Goal: Complete application form: Complete application form

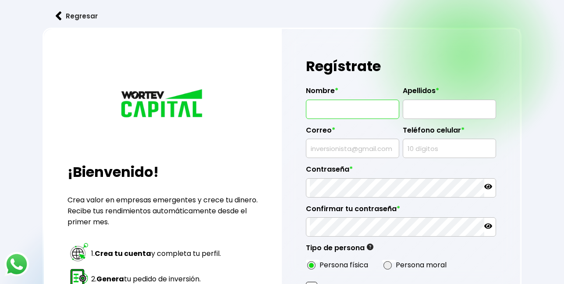
click at [366, 110] on input "text" at bounding box center [352, 109] width 85 height 18
type input "JESSICA MTZ. C"
click at [421, 112] on input "text" at bounding box center [449, 109] width 85 height 18
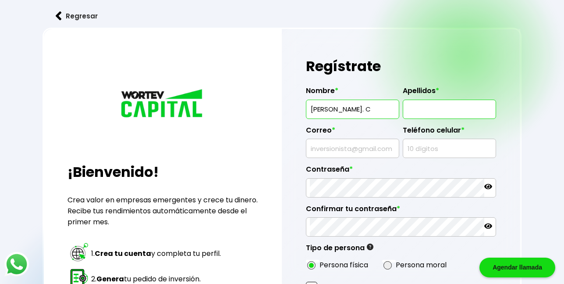
type input "MARTINEZ CARDONA"
drag, startPoint x: 384, startPoint y: 112, endPoint x: 339, endPoint y: 110, distance: 45.2
click at [339, 110] on input "JESSICA MTZ. C" at bounding box center [352, 109] width 85 height 18
type input "JESSICA"
click at [343, 147] on input "text" at bounding box center [352, 148] width 85 height 18
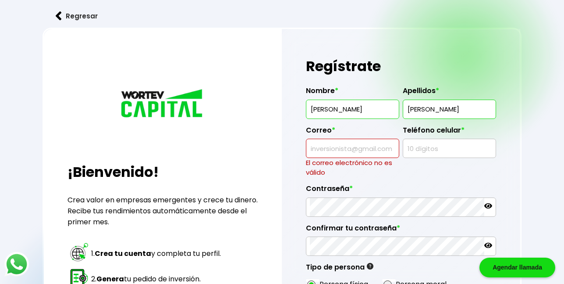
click at [341, 152] on input "text" at bounding box center [352, 148] width 85 height 18
paste input "jessica.martinezcardona@unizacatecas.edu.mx"
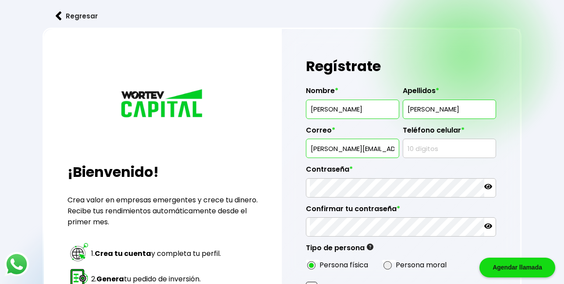
scroll to position [0, 74]
type input "jessica.martinezcardona@unizacatecas.edu.mx"
click at [430, 145] on input "text" at bounding box center [449, 148] width 85 height 18
type input "4922452101"
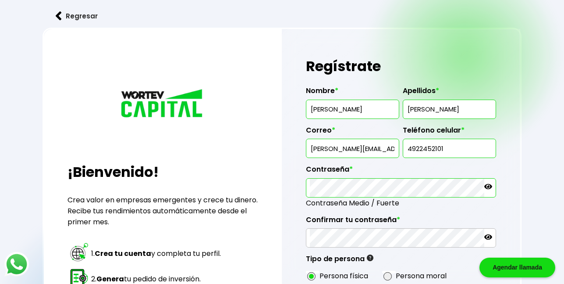
click at [489, 189] on icon at bounding box center [488, 186] width 8 height 8
click at [490, 236] on icon at bounding box center [488, 237] width 8 height 8
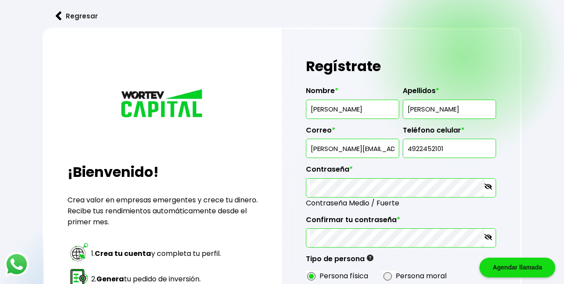
click at [490, 236] on icon at bounding box center [488, 237] width 8 height 8
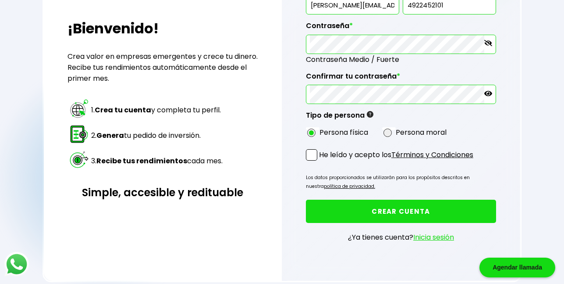
scroll to position [155, 0]
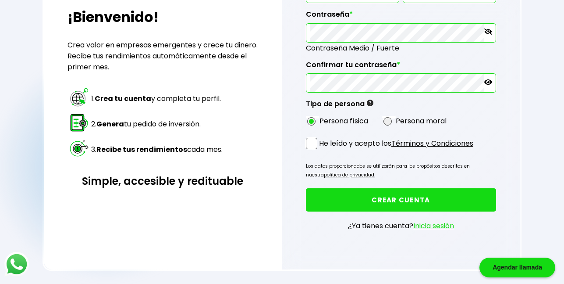
click at [312, 145] on span at bounding box center [311, 143] width 11 height 11
click at [321, 150] on input "He leído y acepto los Términos y Condiciones" at bounding box center [321, 150] width 0 height 0
click at [358, 201] on button "CREAR CUENTA" at bounding box center [401, 199] width 190 height 23
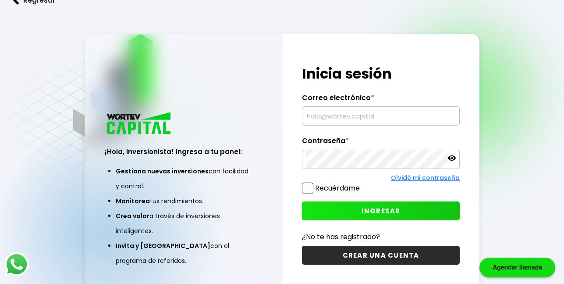
scroll to position [44, 0]
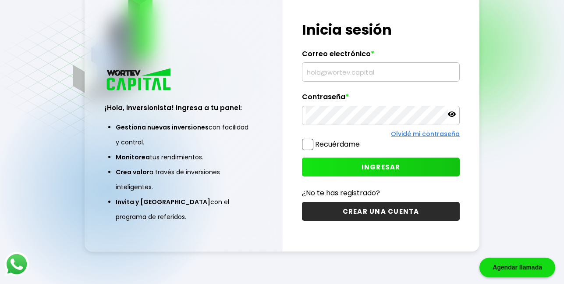
type input "jessica.martinezcardona@unizacatecas.edu.mx"
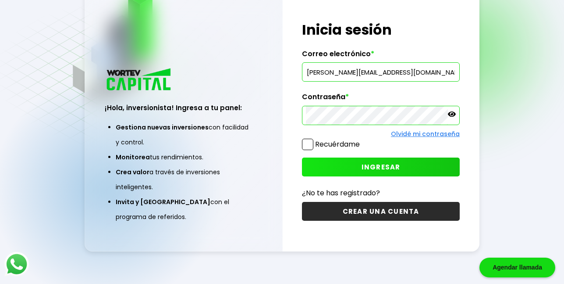
click at [304, 145] on span at bounding box center [307, 143] width 11 height 11
click at [362, 140] on input "Recuérdame" at bounding box center [362, 140] width 0 height 0
click at [348, 165] on button "INGRESAR" at bounding box center [381, 166] width 158 height 19
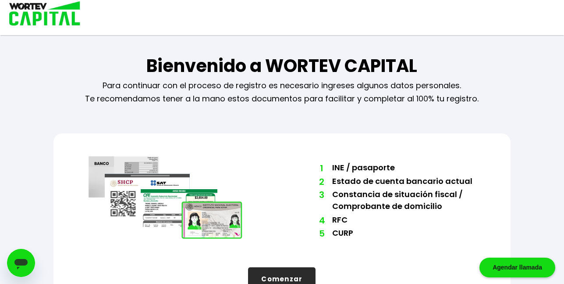
scroll to position [28, 0]
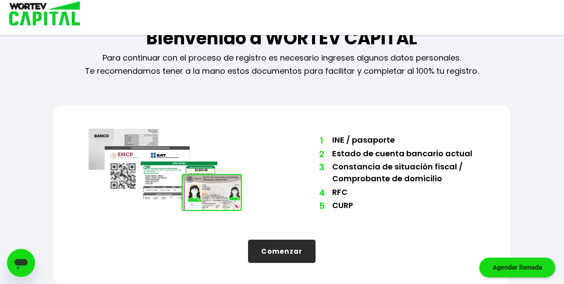
click at [285, 257] on button "Comenzar" at bounding box center [281, 250] width 67 height 23
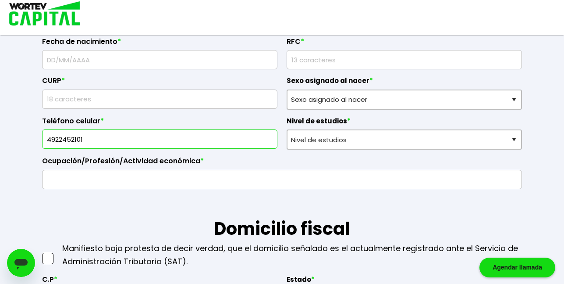
scroll to position [189, 0]
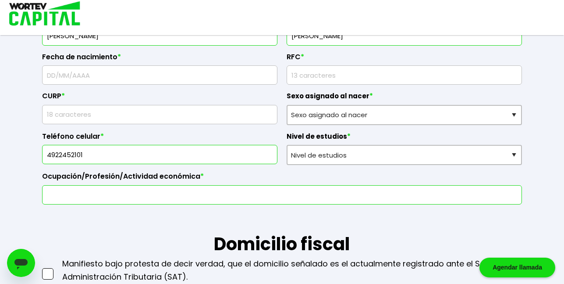
click at [166, 198] on input "text" at bounding box center [282, 194] width 472 height 18
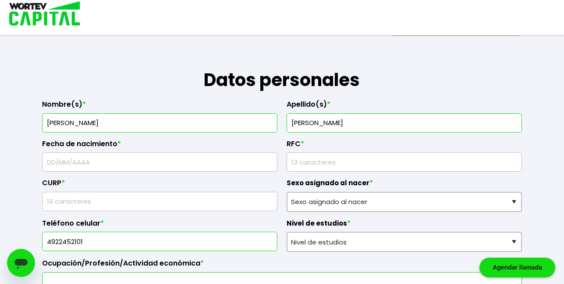
scroll to position [101, 0]
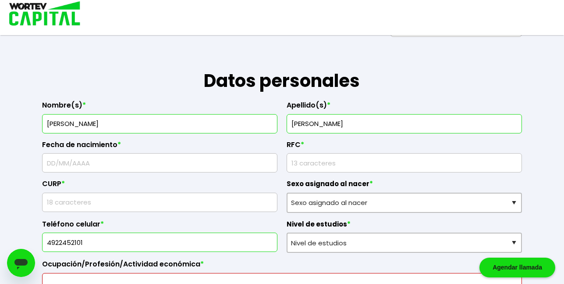
click at [143, 161] on input "text" at bounding box center [159, 162] width 227 height 18
type input "22/05/2003"
click at [327, 165] on input "rfc" at bounding box center [404, 162] width 227 height 18
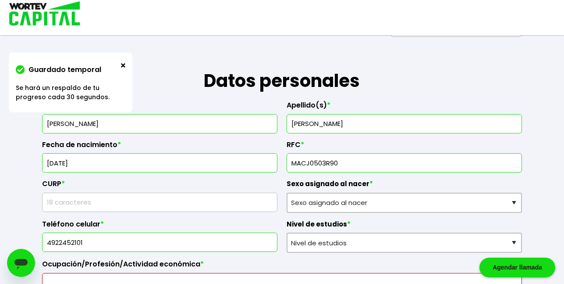
click at [214, 199] on div "CURP *" at bounding box center [159, 192] width 235 height 40
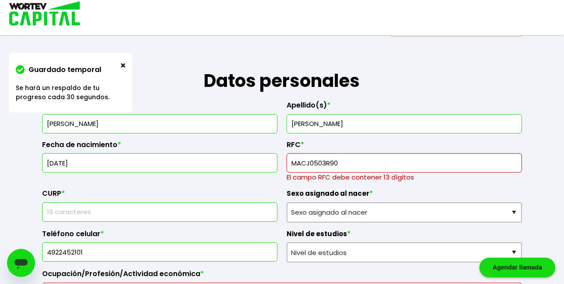
click at [311, 165] on input "rfc" at bounding box center [404, 162] width 227 height 18
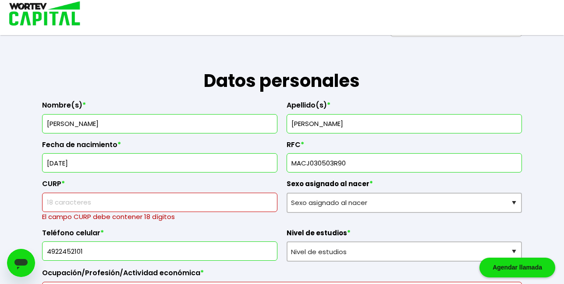
click at [326, 163] on input "rfc" at bounding box center [404, 162] width 227 height 18
type input "MACJ030503R90"
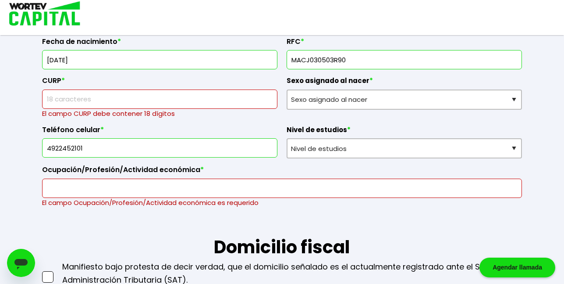
scroll to position [189, 0]
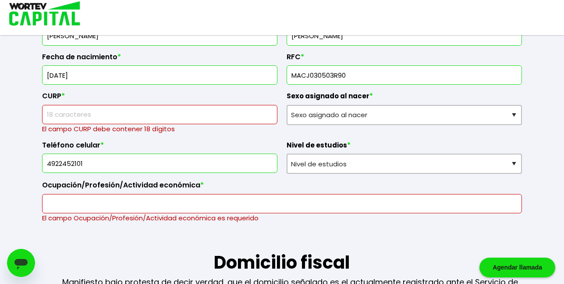
click at [135, 112] on input "text" at bounding box center [159, 114] width 227 height 18
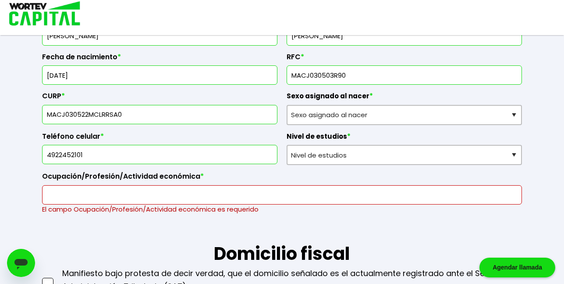
type input "MACJ030522MCLRRSA0"
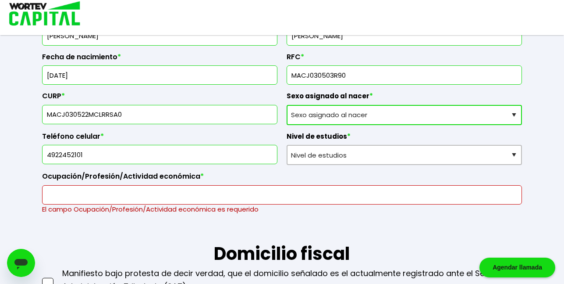
click at [322, 114] on select "Sexo asignado al nacer Hombre Mujer Prefiero no contestar" at bounding box center [404, 115] width 235 height 20
select select "Mujer"
click at [287, 105] on select "Sexo asignado al nacer Hombre Mujer Prefiero no contestar" at bounding box center [404, 115] width 235 height 20
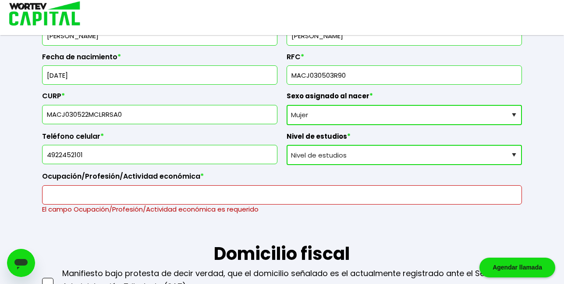
click at [327, 152] on select "Nivel de estudios Primaria Secundaria Bachillerato Licenciatura Posgrado" at bounding box center [404, 155] width 235 height 20
select select "Licenciatura"
click at [287, 145] on select "Nivel de estudios Primaria Secundaria Bachillerato Licenciatura Posgrado" at bounding box center [404, 155] width 235 height 20
click at [205, 199] on input "text" at bounding box center [282, 194] width 472 height 18
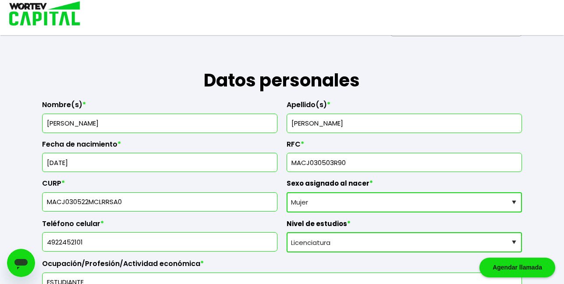
scroll to position [101, 0]
type input "ESTUDIANTE"
click at [381, 163] on input "rfc" at bounding box center [404, 162] width 227 height 18
click at [510, 98] on div "Apellido(s) * MARTINEZ CARDONA" at bounding box center [404, 113] width 235 height 39
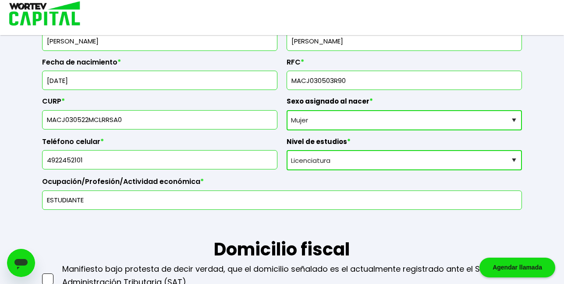
scroll to position [189, 0]
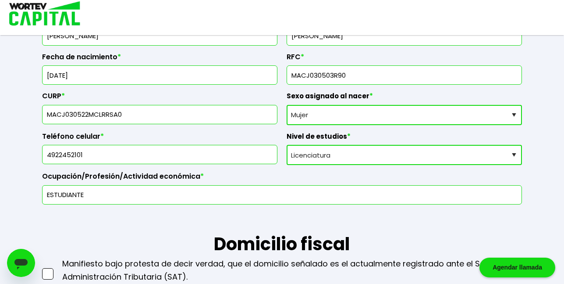
drag, startPoint x: 146, startPoint y: 114, endPoint x: 16, endPoint y: 116, distance: 130.2
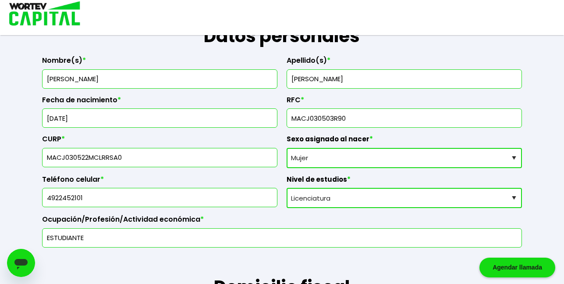
scroll to position [145, 0]
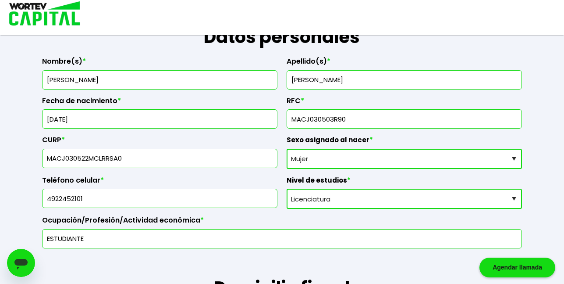
drag, startPoint x: 367, startPoint y: 118, endPoint x: 290, endPoint y: 115, distance: 77.2
click at [290, 115] on div at bounding box center [404, 118] width 235 height 19
paste input "MACJ030522R90"
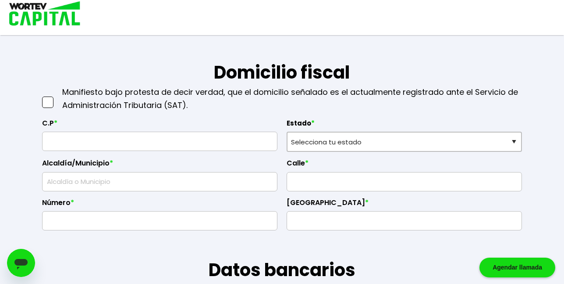
scroll to position [364, 0]
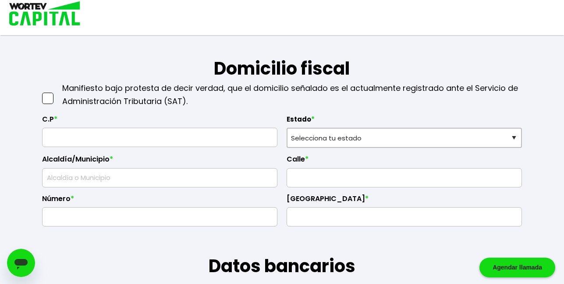
type input "MACJ030522R90"
click at [44, 98] on span at bounding box center [47, 97] width 11 height 11
click at [57, 94] on input "checkbox" at bounding box center [57, 94] width 0 height 0
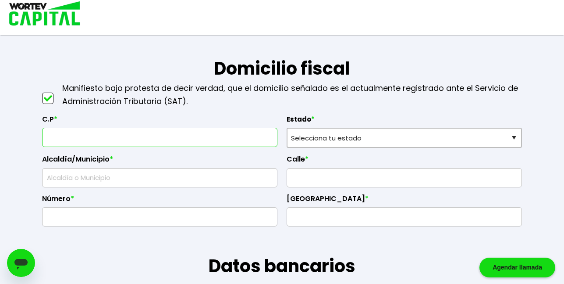
click at [67, 141] on input "text" at bounding box center [159, 137] width 227 height 18
type input "98612"
select select "ZA"
type input "Guadalupe"
type input "Magisterial Pedro Ruiz González"
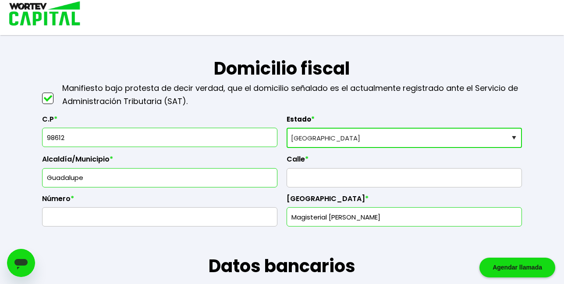
type input "98612"
click at [316, 177] on input "text" at bounding box center [404, 177] width 227 height 18
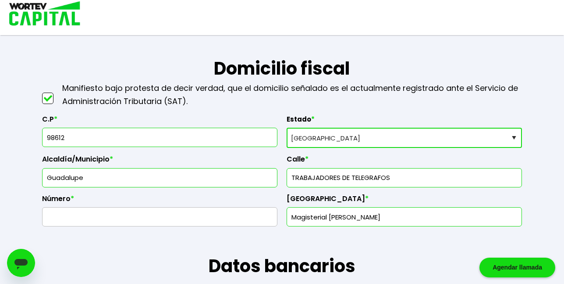
type input "TRABAJADORES DE TELEGRAFOS"
click at [164, 222] on input "text" at bounding box center [159, 216] width 227 height 18
type input "4"
click at [395, 221] on input "Magisterial Pedro Ruiz González" at bounding box center [404, 216] width 227 height 18
drag, startPoint x: 423, startPoint y: 222, endPoint x: 273, endPoint y: 225, distance: 150.8
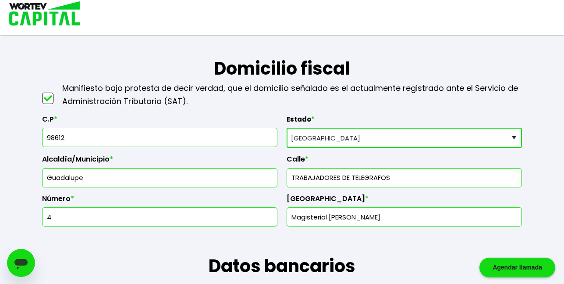
click at [273, 225] on div "C.P * 98612 Estado * Selecciona tu estado Aguascalientes Baja California Baja C…" at bounding box center [281, 167] width 479 height 119
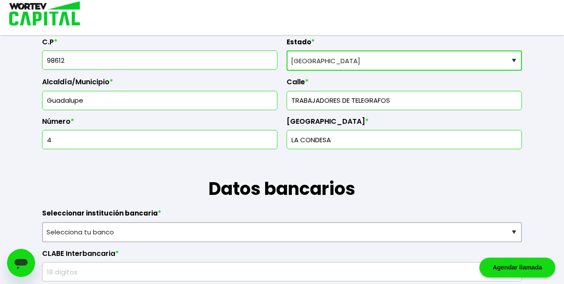
scroll to position [539, 0]
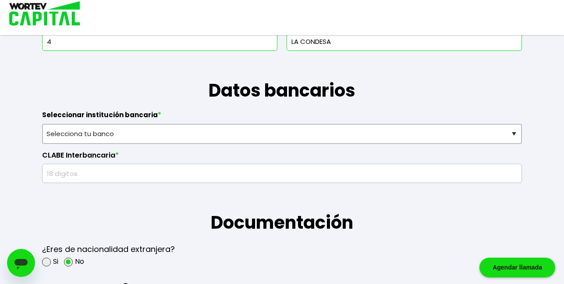
type input "LA CONDESA"
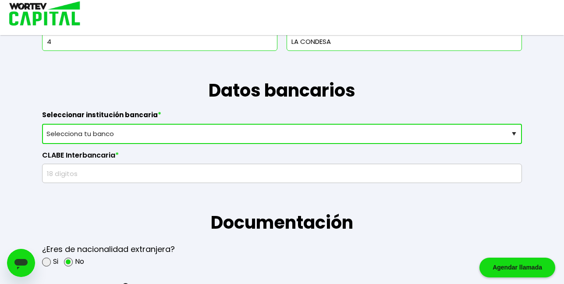
click at [252, 131] on select "Selecciona tu banco ABC Capital Actinver Afirme Albo ASP Banamex Banbajio Banco…" at bounding box center [281, 134] width 479 height 20
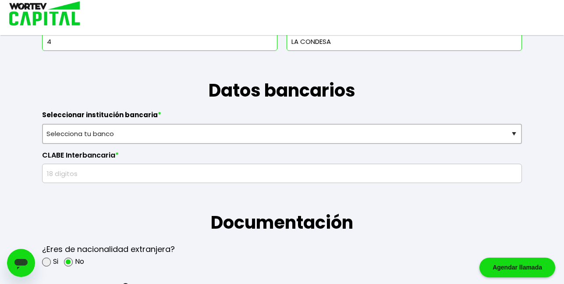
click at [4, 149] on div "Guardado temporal Se hará un respaldo de tu progreso cada 30 segundos. La sigui…" at bounding box center [282, 227] width 564 height 1533
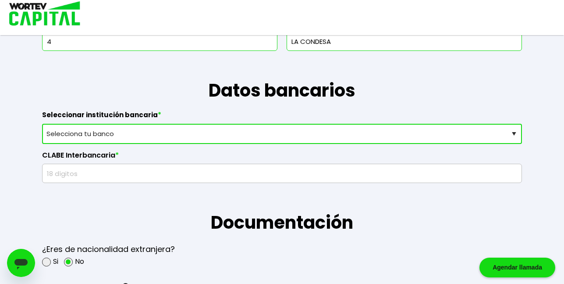
click at [125, 130] on select "Selecciona tu banco ABC Capital Actinver Afirme Albo ASP Banamex Banbajio Banco…" at bounding box center [281, 134] width 479 height 20
select select "BBVA Bancomer"
click at [42, 124] on select "Selecciona tu banco ABC Capital Actinver Afirme Albo ASP Banamex Banbajio Banco…" at bounding box center [281, 134] width 479 height 20
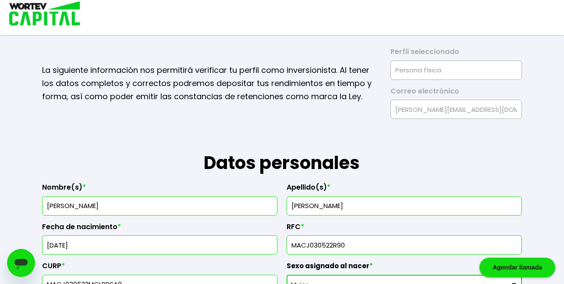
scroll to position [0, 0]
